Goal: Task Accomplishment & Management: Complete application form

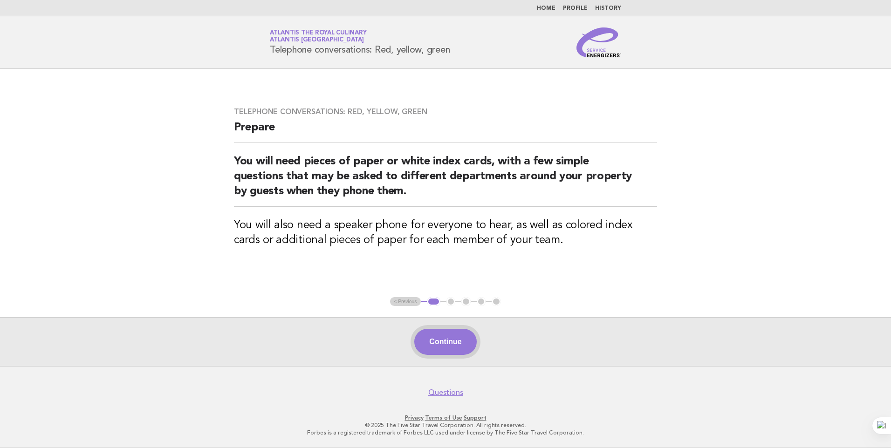
click at [447, 339] on button "Continue" at bounding box center [445, 342] width 62 height 26
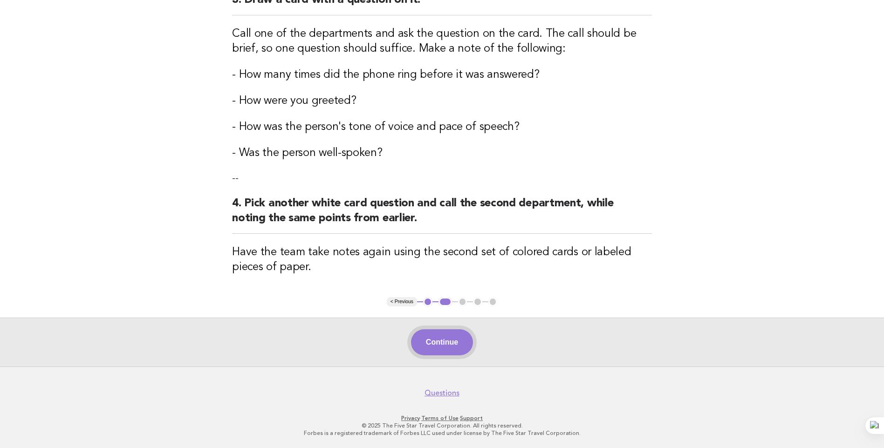
click at [449, 346] on button "Continue" at bounding box center [442, 342] width 62 height 26
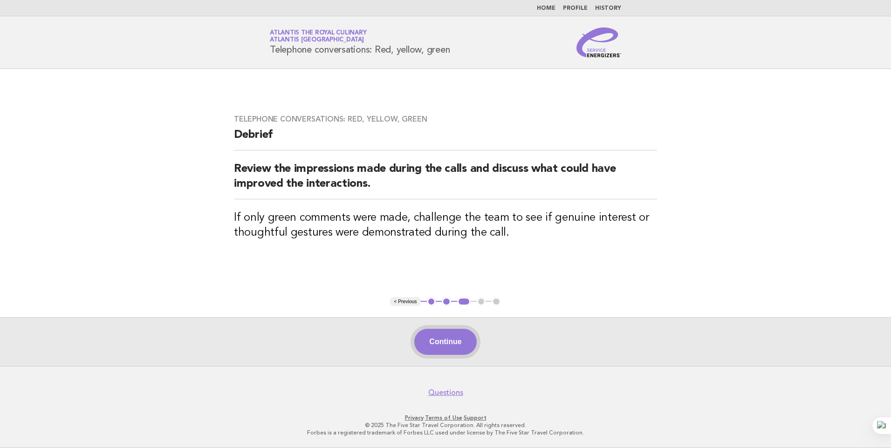
click at [467, 343] on button "Continue" at bounding box center [445, 342] width 62 height 26
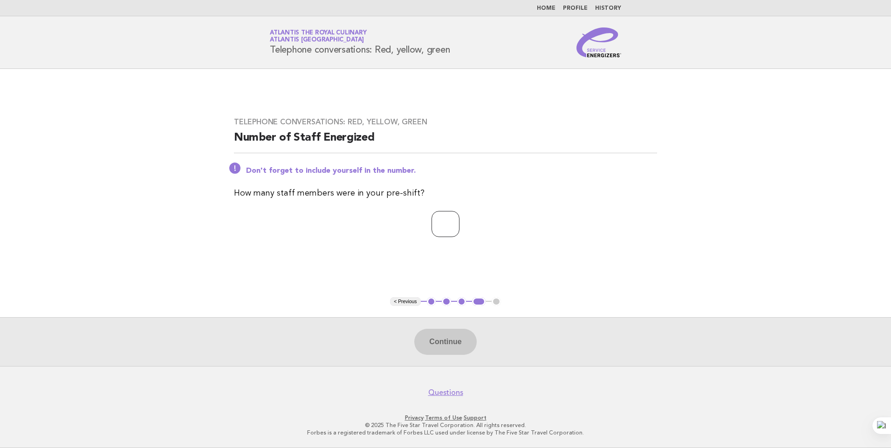
click at [445, 221] on input "number" at bounding box center [445, 224] width 28 height 26
type input "**"
click at [444, 345] on button "Continue" at bounding box center [445, 342] width 62 height 26
